Goal: Task Accomplishment & Management: Manage account settings

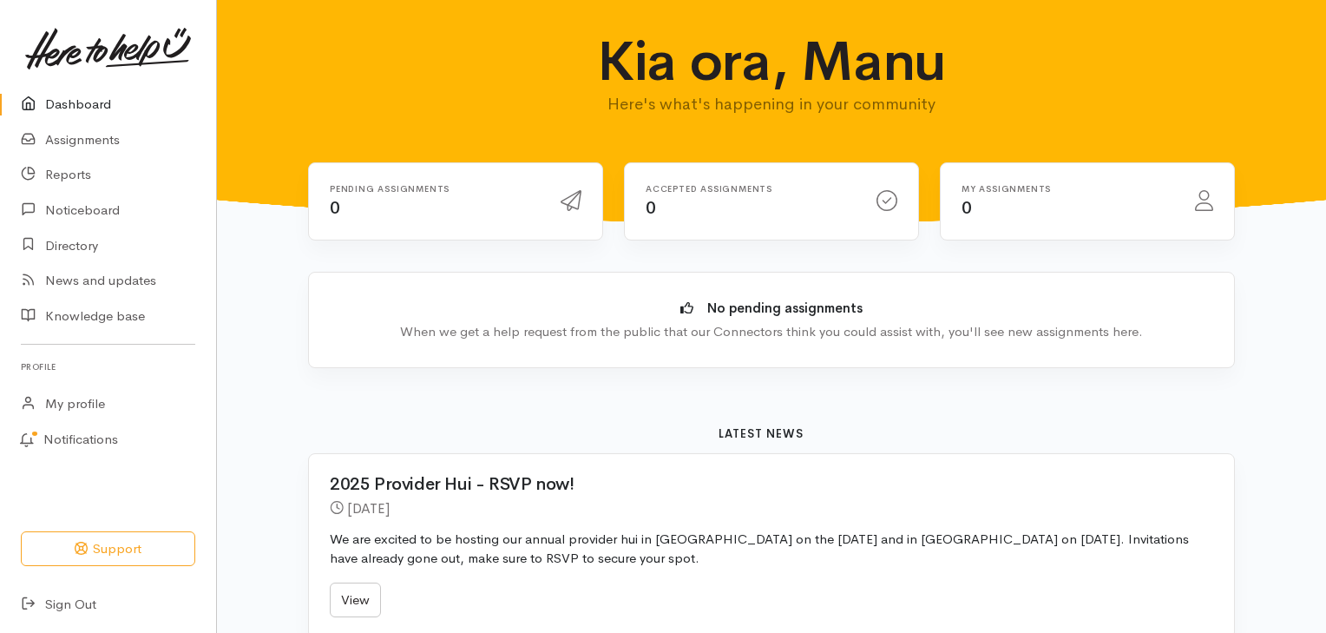
click at [100, 109] on link "Dashboard" at bounding box center [108, 105] width 216 height 36
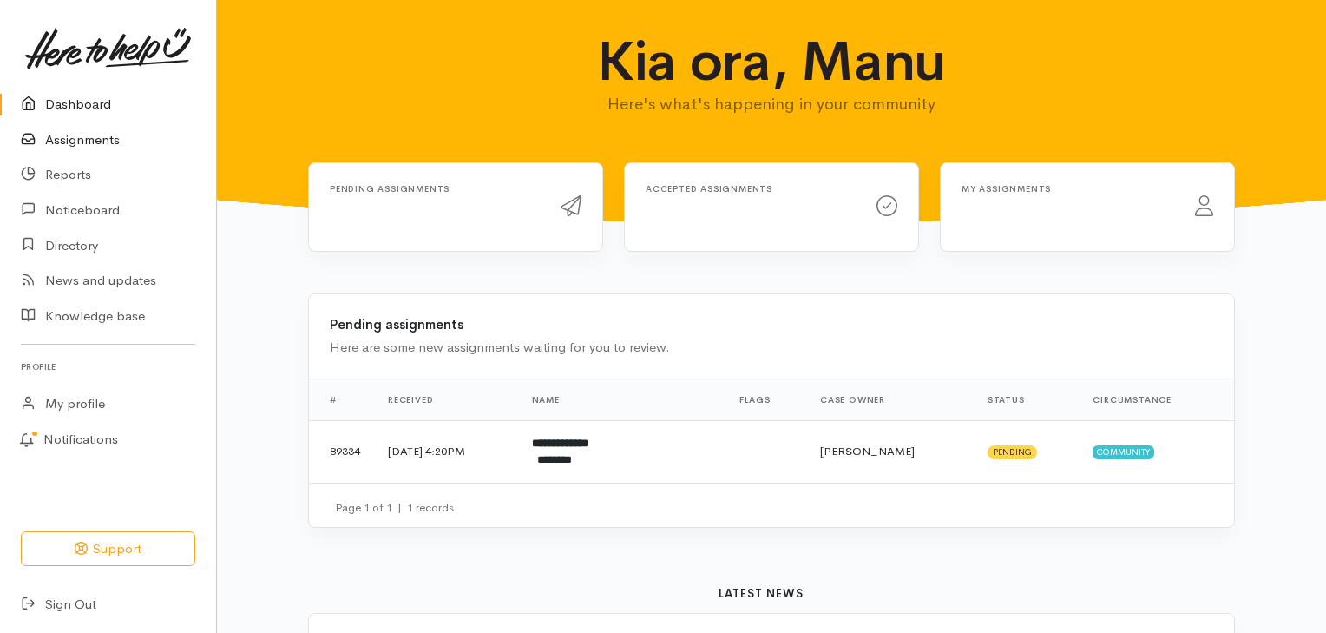
click at [102, 139] on link "Assignments" at bounding box center [108, 140] width 216 height 36
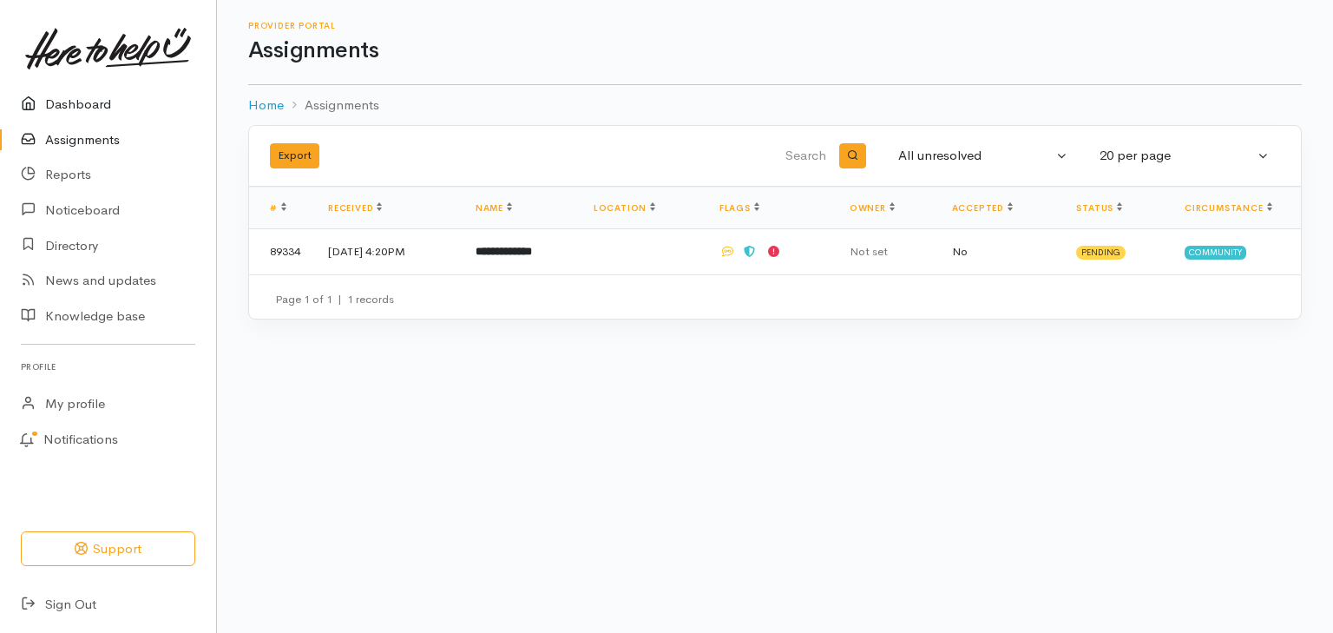
click at [101, 113] on link "Dashboard" at bounding box center [108, 105] width 216 height 36
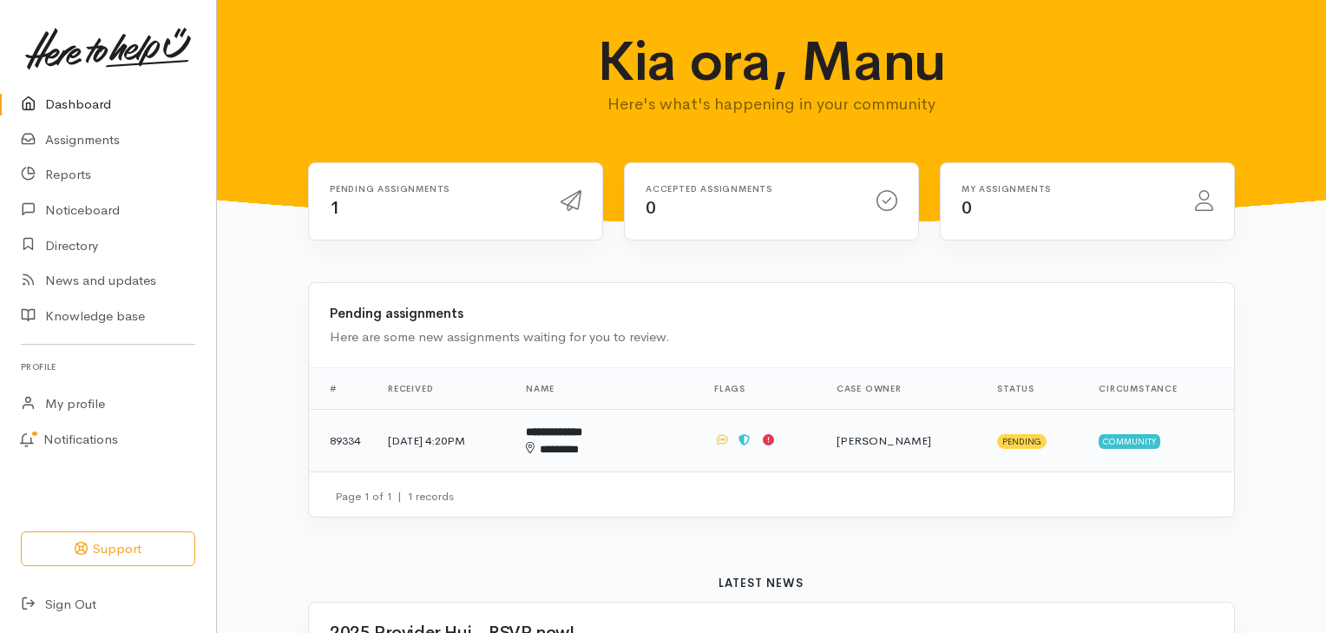
click at [601, 441] on div "********" at bounding box center [583, 449] width 115 height 17
